Goal: Feedback & Contribution: Submit feedback/report problem

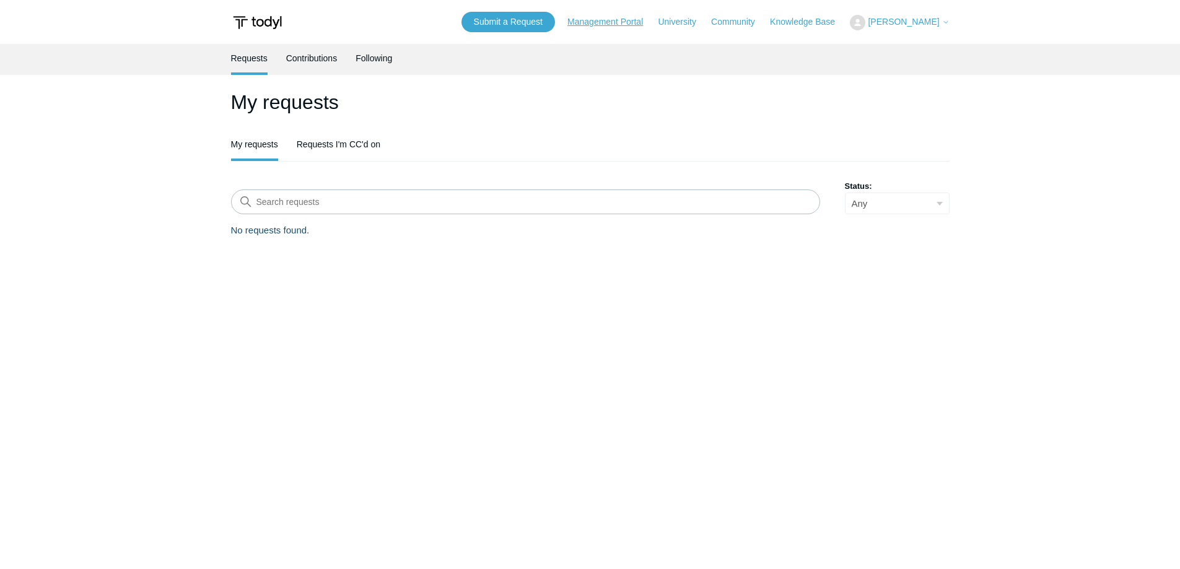
click at [631, 25] on link "Management Portal" at bounding box center [611, 21] width 88 height 13
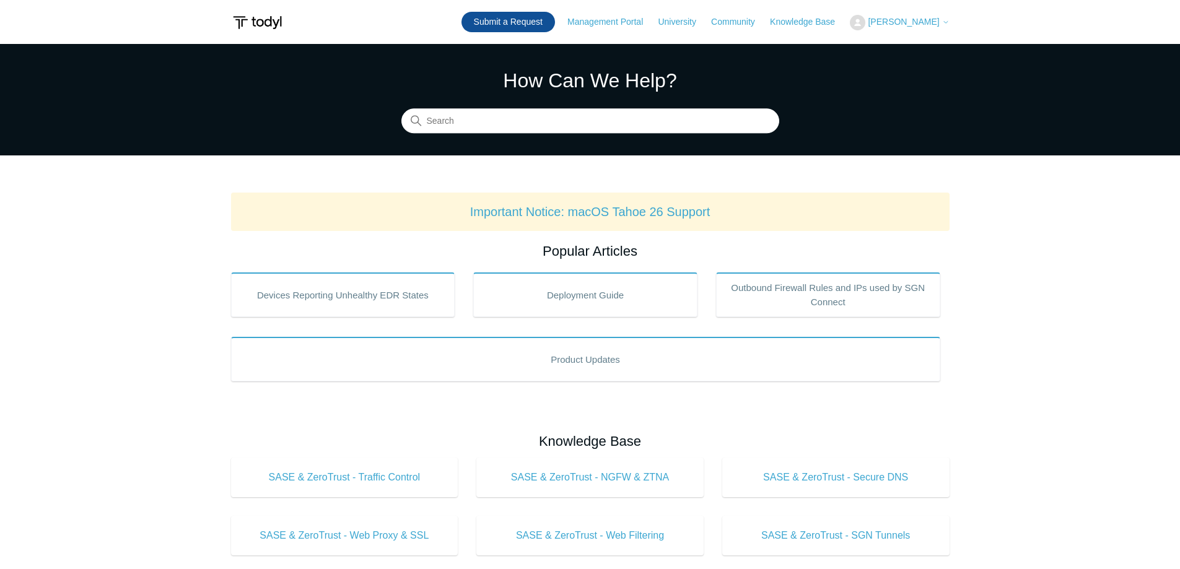
click at [521, 25] on link "Submit a Request" at bounding box center [508, 22] width 94 height 20
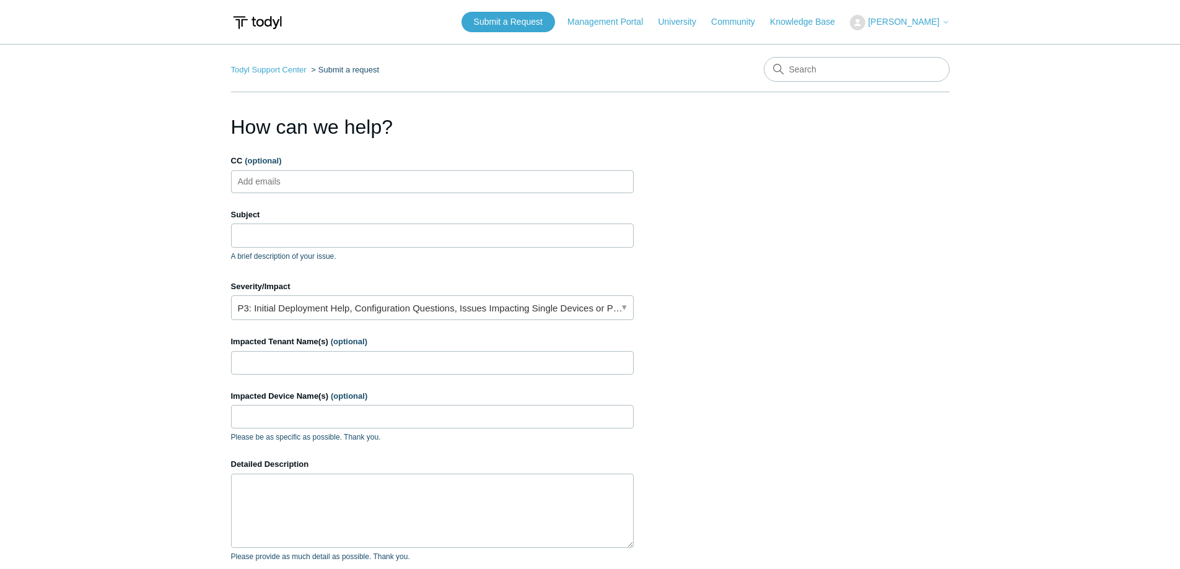
click at [314, 183] on ul "Add emails" at bounding box center [432, 181] width 403 height 23
type input "andrew@beyonditsupport.com"
click at [320, 235] on input "Subject" at bounding box center [432, 236] width 403 height 24
click at [251, 237] on input "Subject" at bounding box center [432, 236] width 403 height 24
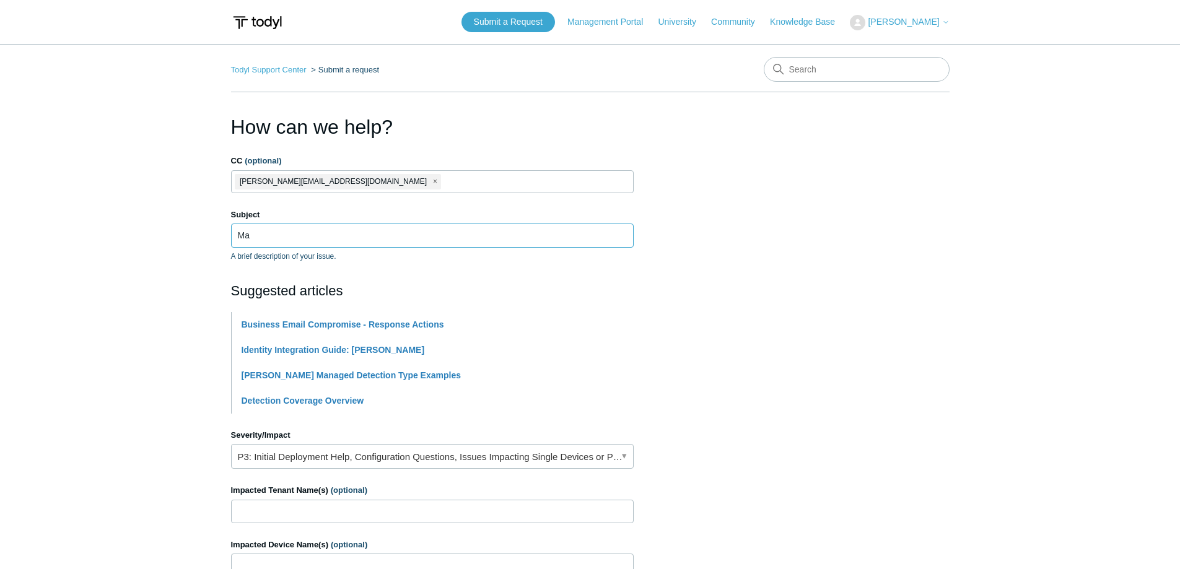
type input "M"
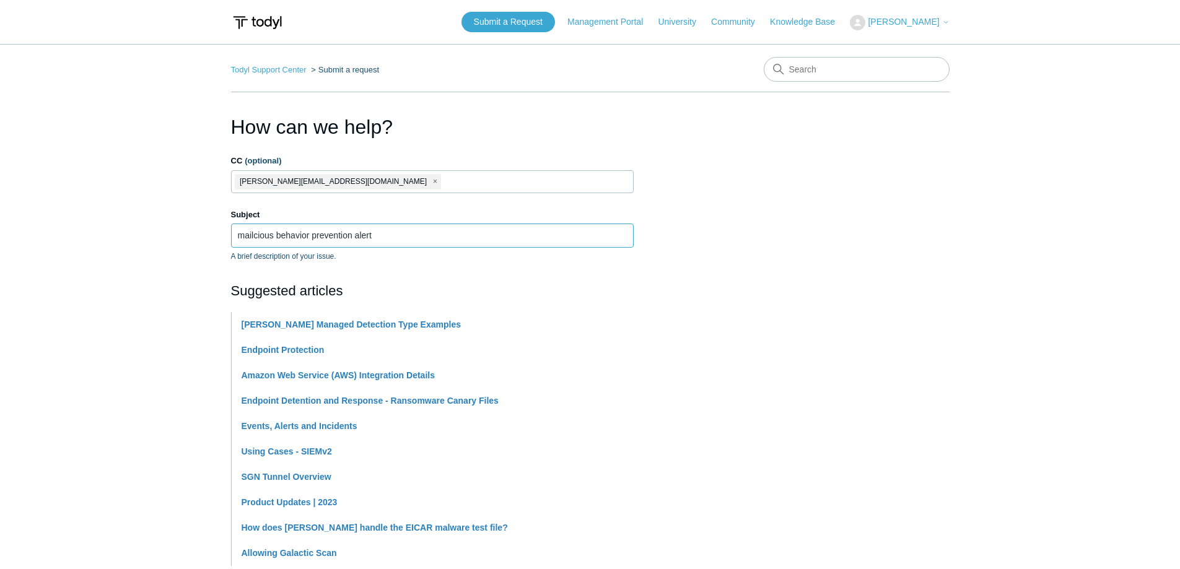
drag, startPoint x: 267, startPoint y: 234, endPoint x: 261, endPoint y: 243, distance: 10.3
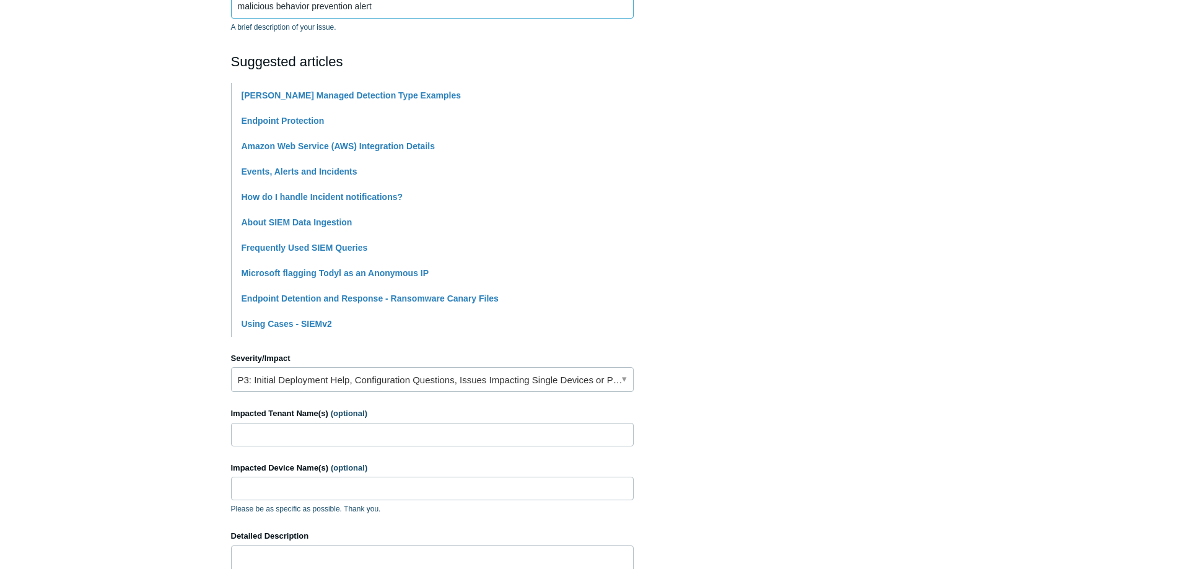
scroll to position [310, 0]
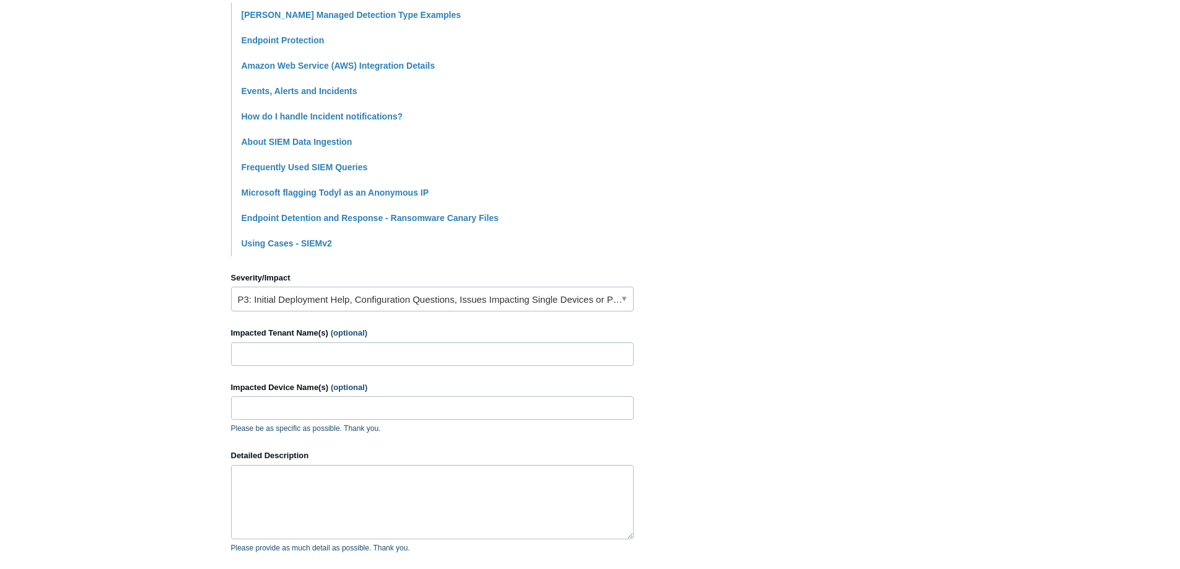
type input "malicious behavior prevention alert"
click at [307, 295] on link "P3: Initial Deployment Help, Configuration Questions, Issues Impacting Single D…" at bounding box center [432, 299] width 403 height 25
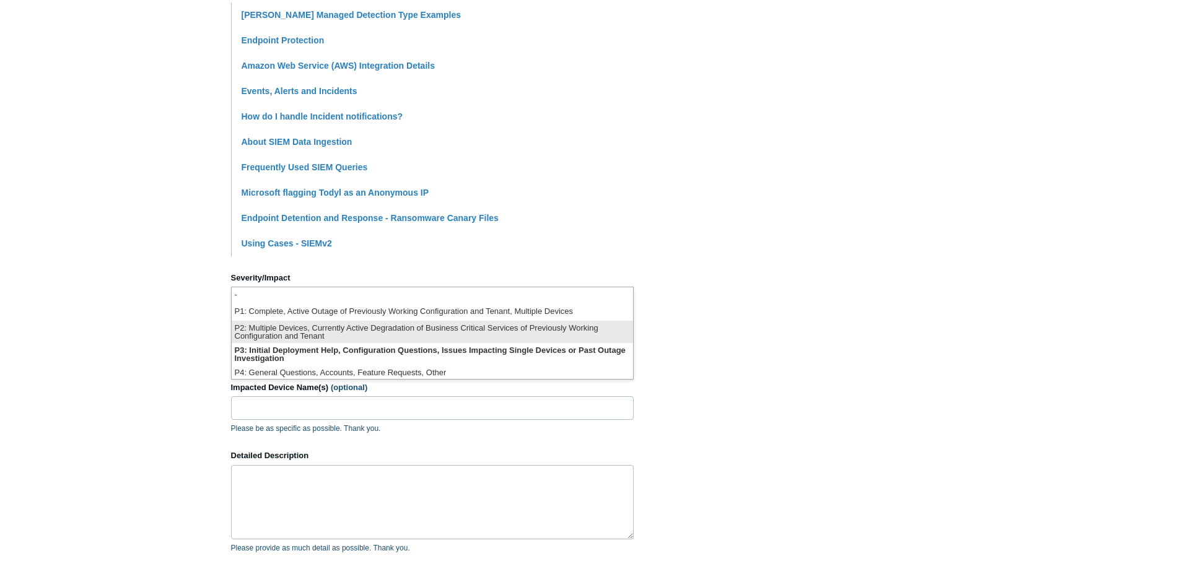
click at [359, 326] on li "P2: Multiple Devices, Currently Active Degradation of Business Critical Service…" at bounding box center [432, 332] width 401 height 22
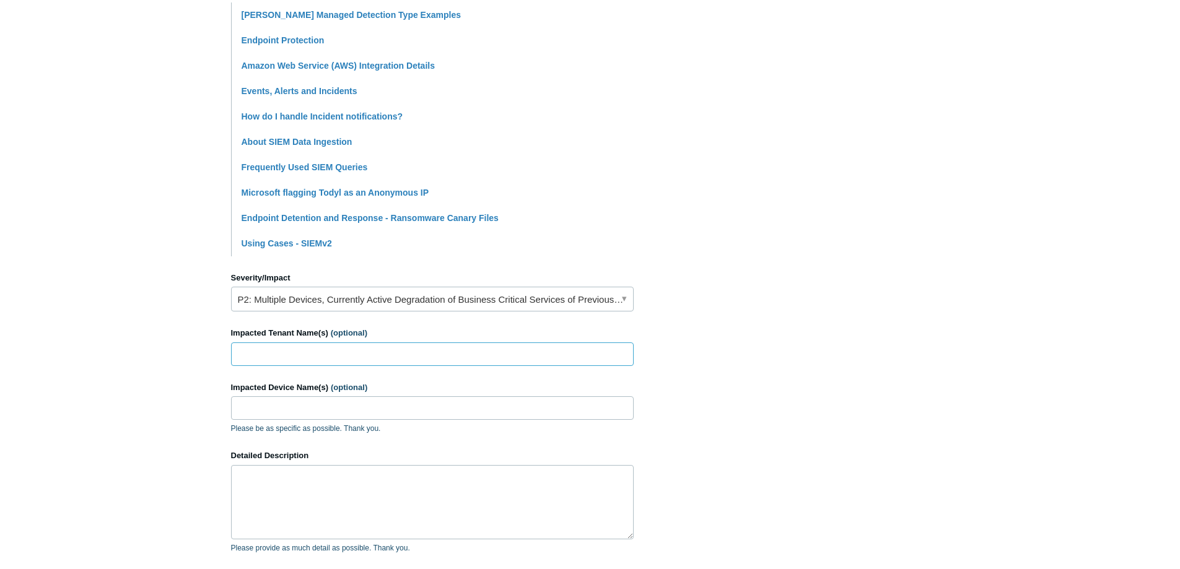
click at [330, 349] on input "Impacted Tenant Name(s) (optional)" at bounding box center [432, 354] width 403 height 24
type input "Reunion Country Club"
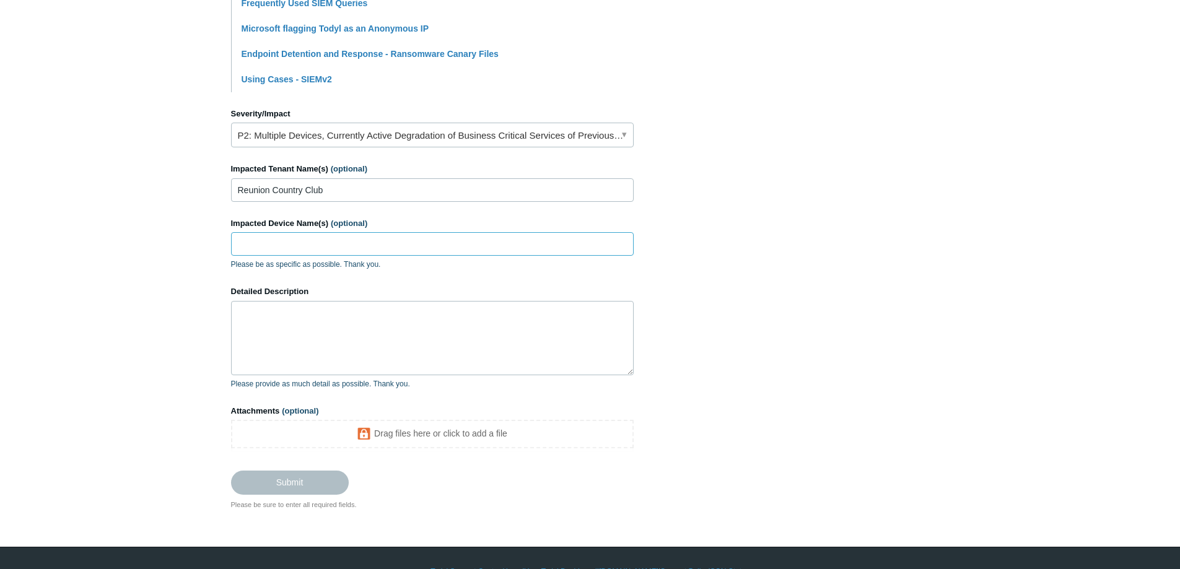
scroll to position [495, 0]
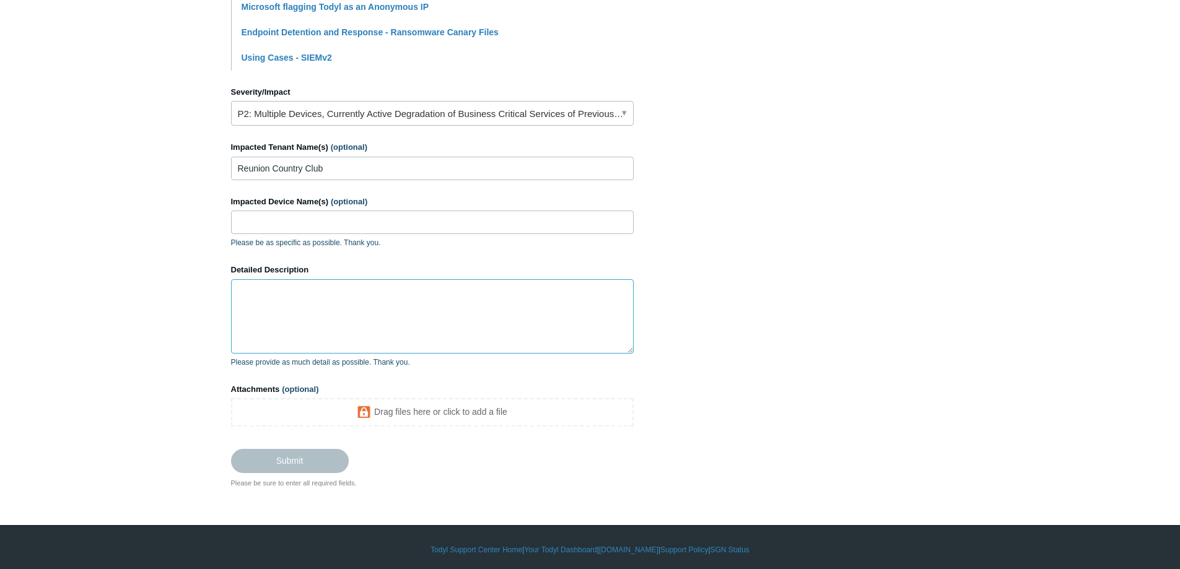
click at [312, 290] on textarea "Detailed Description" at bounding box center [432, 316] width 403 height 74
click at [279, 285] on textarea "Detailed Description" at bounding box center [432, 316] width 403 height 74
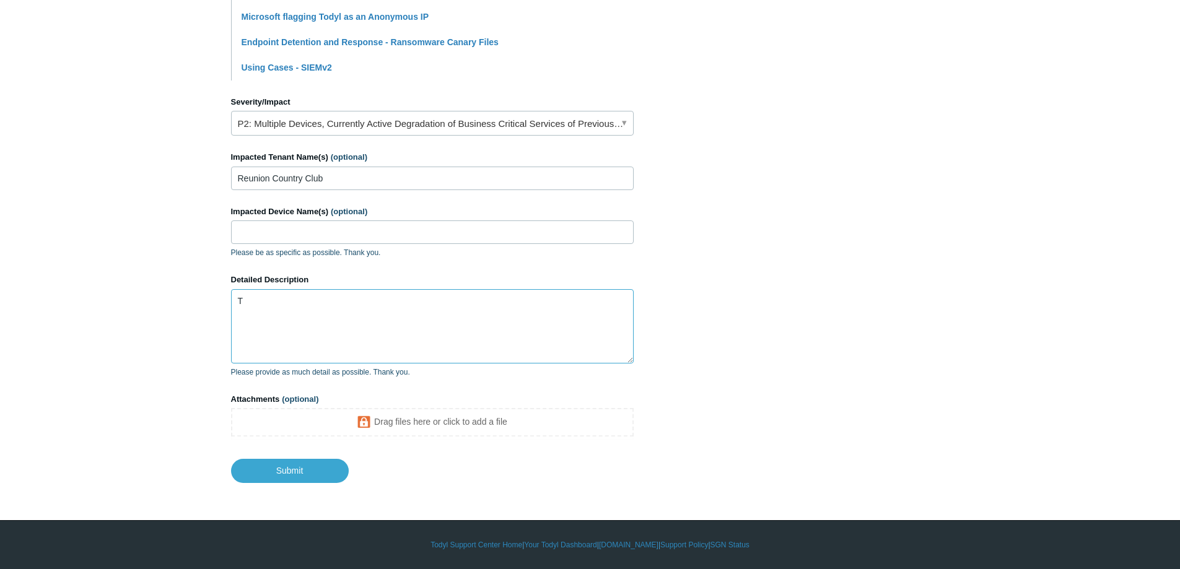
scroll to position [486, 0]
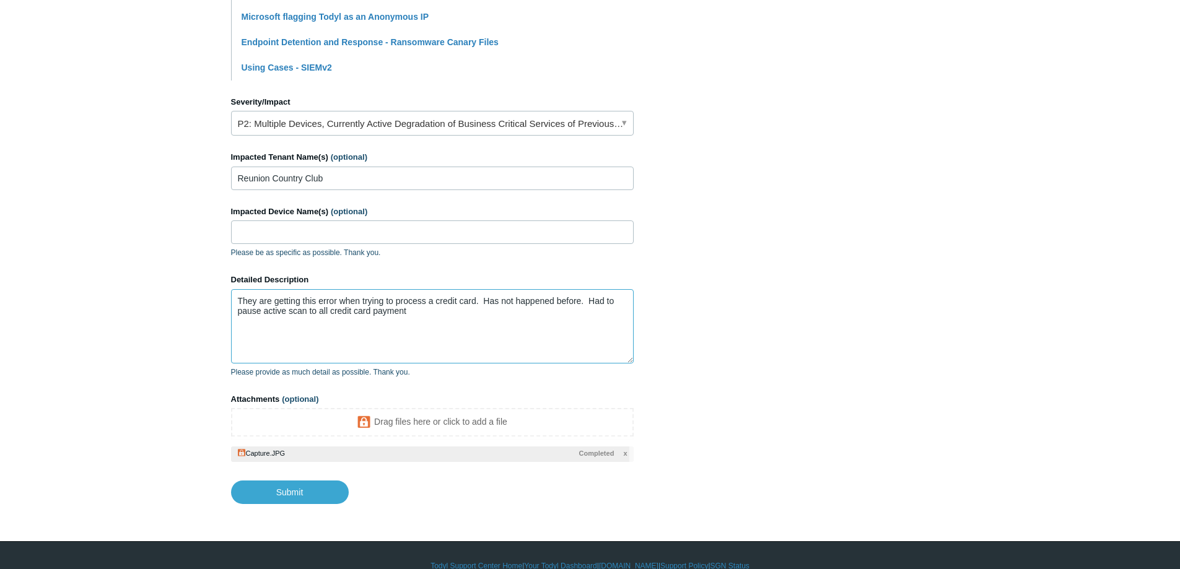
click at [422, 312] on textarea "They are getting this error when trying to process a credit card. Has not happe…" at bounding box center [432, 326] width 403 height 74
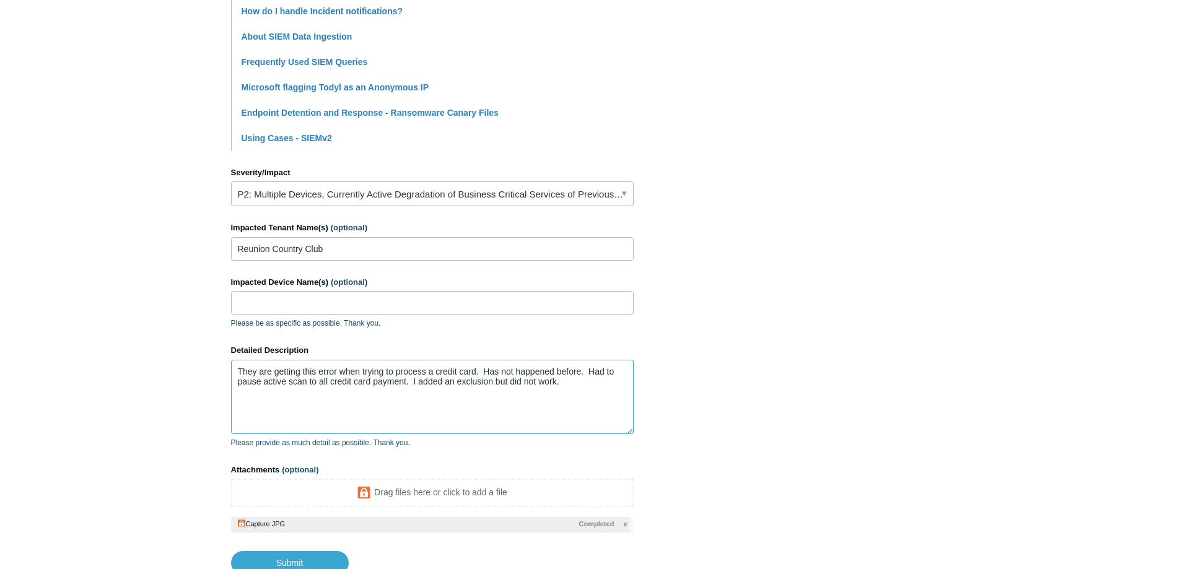
scroll to position [495, 0]
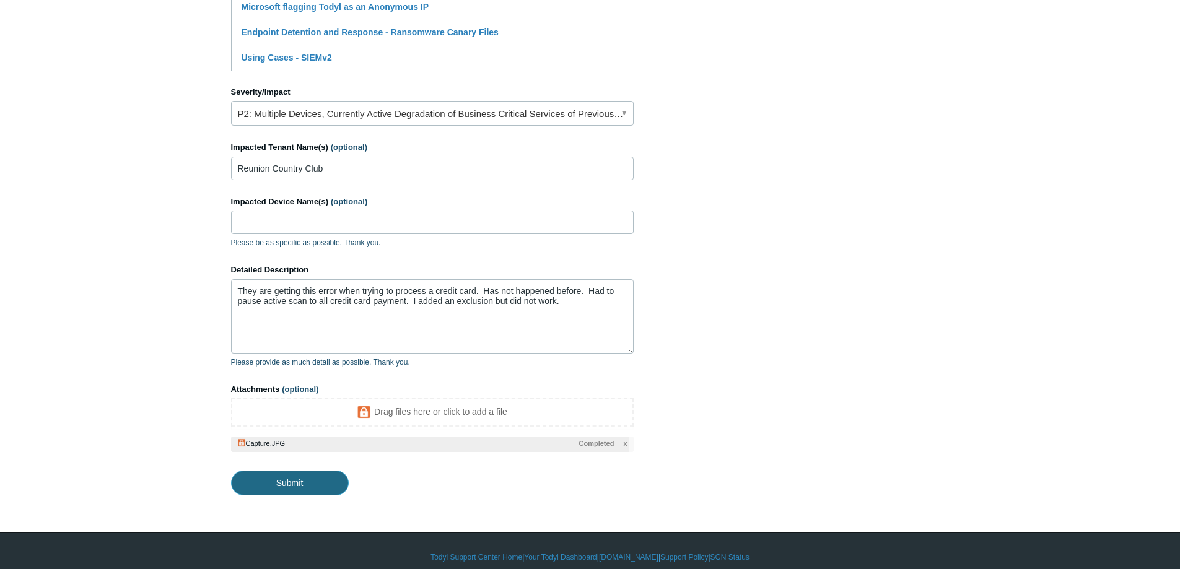
click at [292, 479] on input "Submit" at bounding box center [290, 483] width 118 height 25
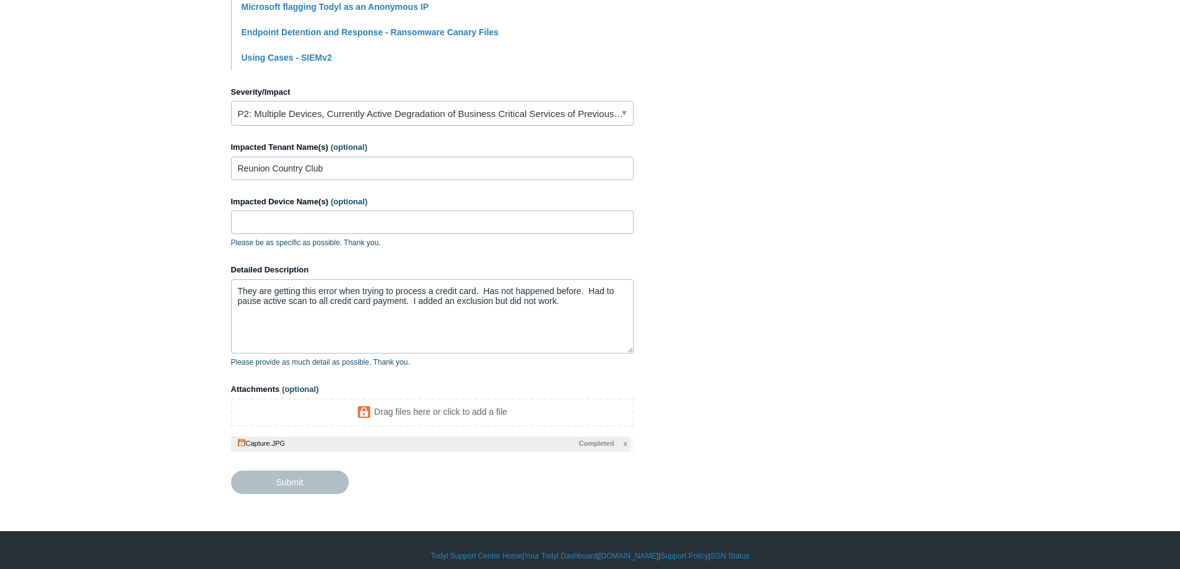
type textarea "They are getting this error when trying to process a credit card. Has not happe…"
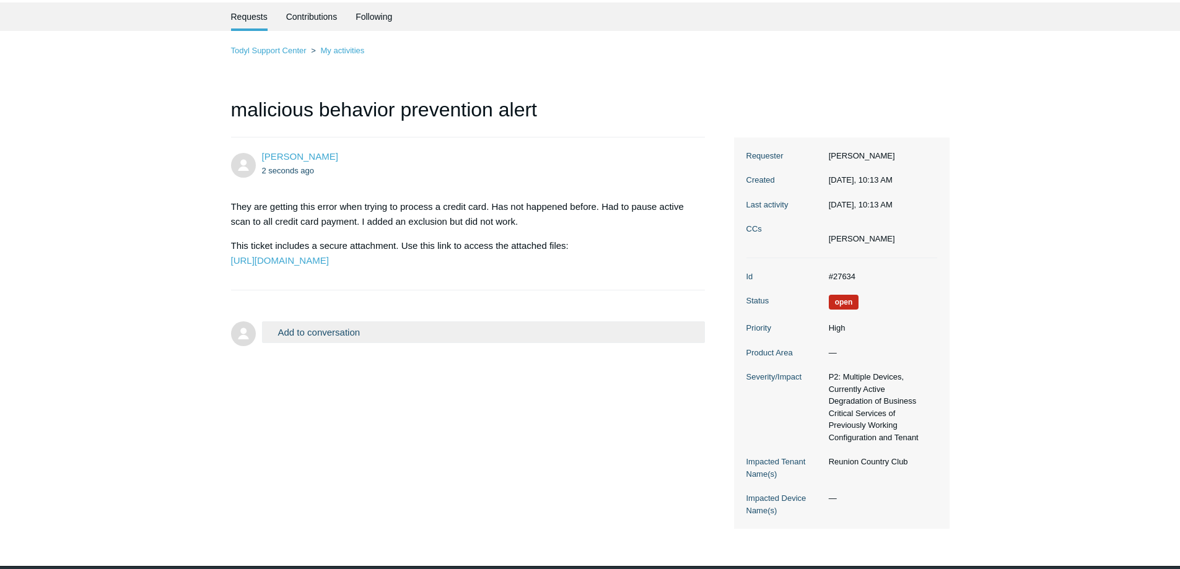
scroll to position [62, 0]
